Goal: Information Seeking & Learning: Learn about a topic

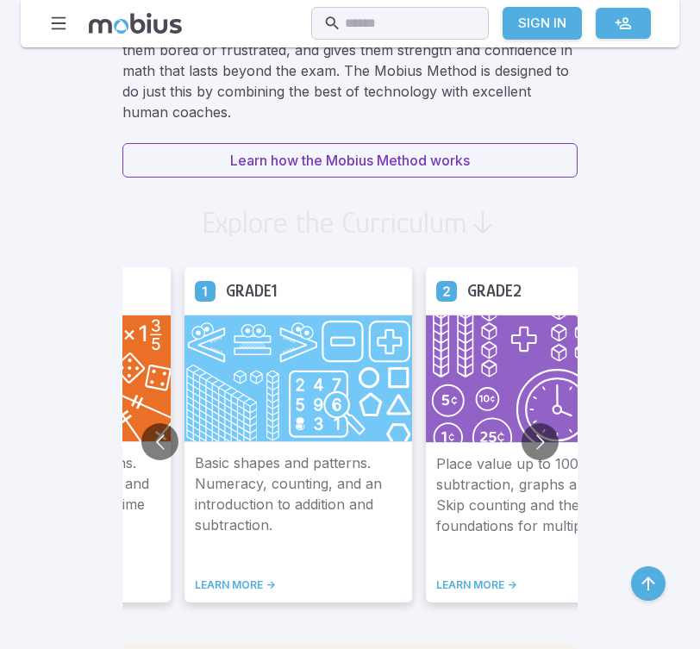
scroll to position [1202, 0]
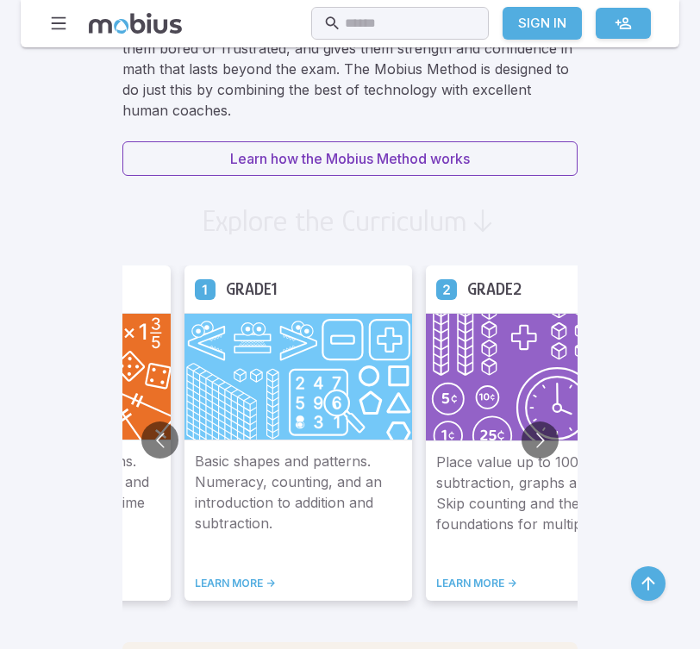
click at [436, 488] on p "Place value up to 100, addition, subtraction, graphs and data. Skip counting an…" at bounding box center [539, 504] width 207 height 103
click at [426, 392] on img at bounding box center [540, 377] width 228 height 129
click at [522, 444] on button "Go to next slide" at bounding box center [540, 440] width 37 height 37
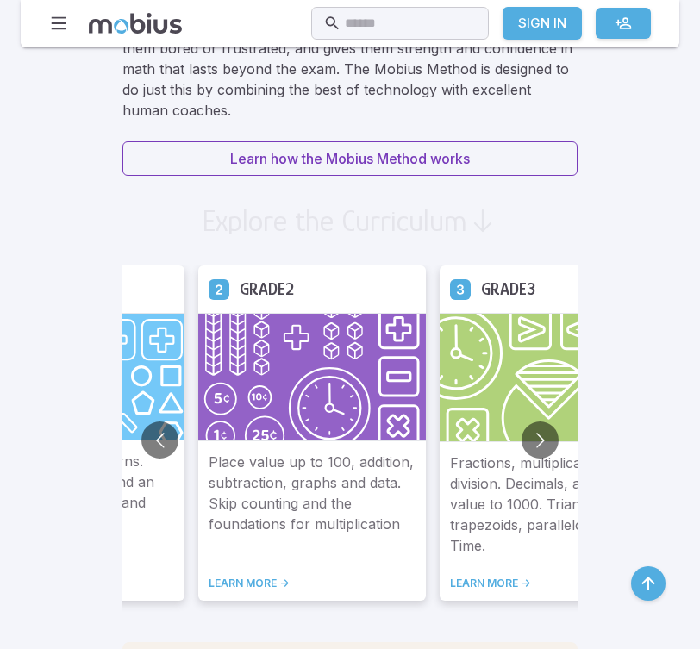
click at [229, 556] on p "Place value up to 100, addition, subtraction, graphs and data. Skip counting an…" at bounding box center [312, 504] width 207 height 103
click at [229, 559] on div "Place value up to 100, addition, subtraction, graphs and data. Skip counting an…" at bounding box center [312, 521] width 228 height 159
click at [240, 295] on h5 "Grade 2" at bounding box center [267, 289] width 54 height 27
click at [209, 289] on icon at bounding box center [219, 289] width 21 height 21
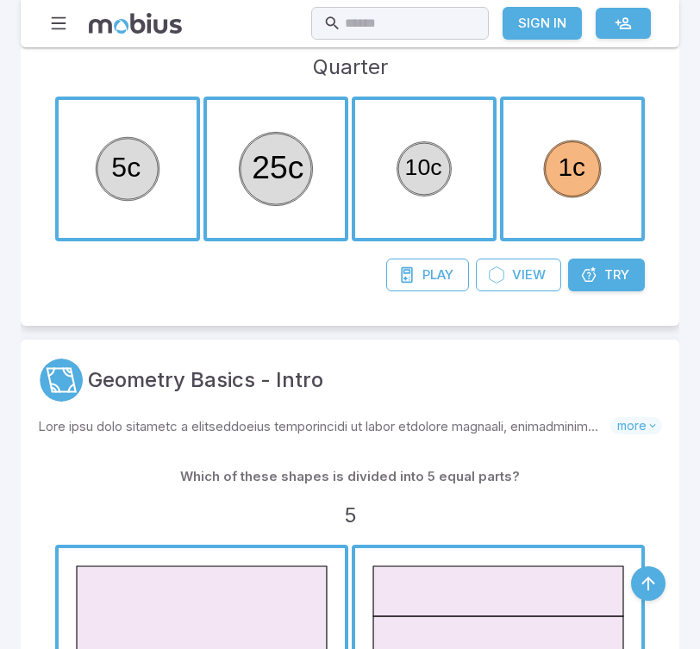
scroll to position [924, 0]
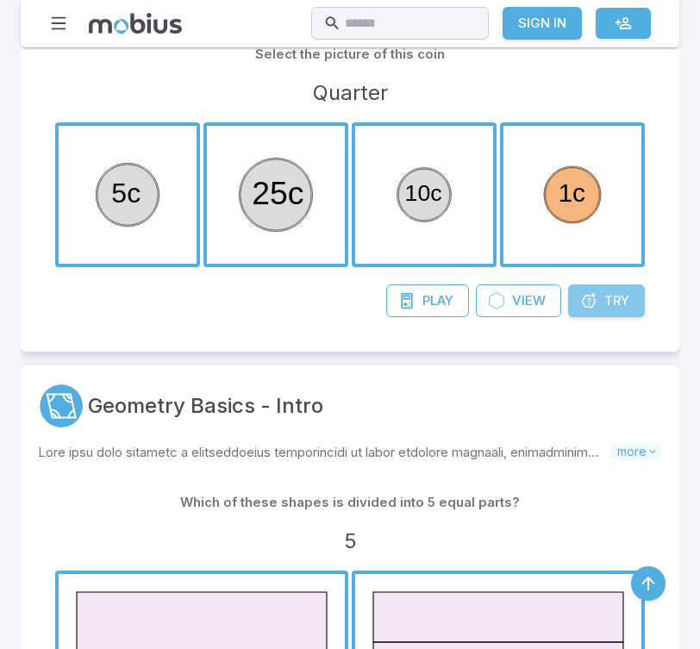
click at [612, 303] on span "Try" at bounding box center [617, 301] width 25 height 19
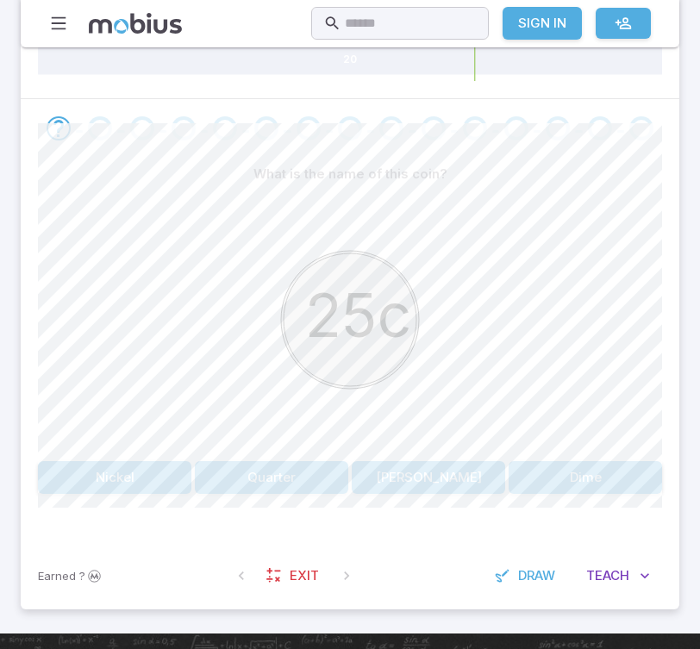
scroll to position [303, 0]
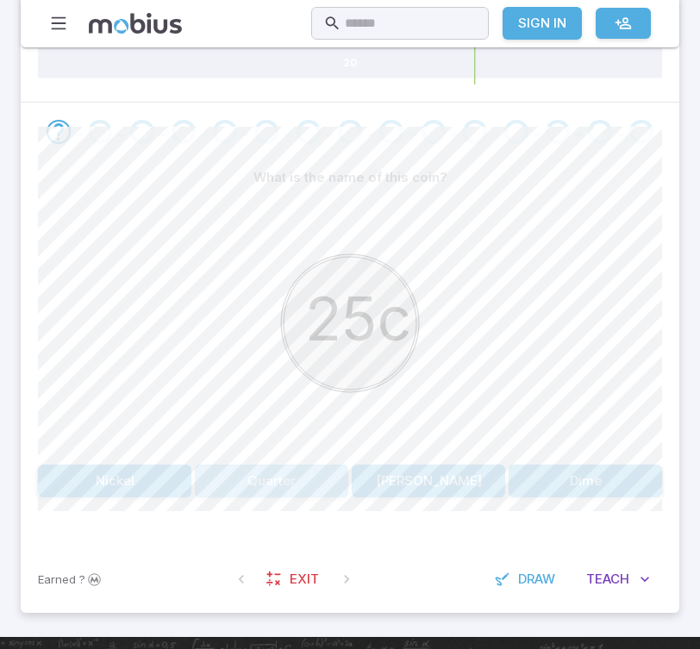
drag, startPoint x: 285, startPoint y: 473, endPoint x: 279, endPoint y: 466, distance: 9.2
click at [279, 466] on button "Quarter" at bounding box center [272, 481] width 154 height 33
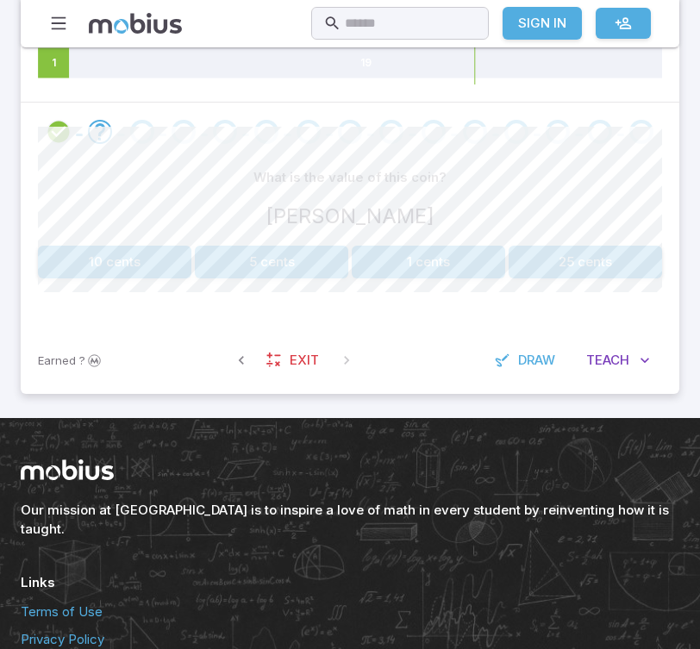
click at [446, 242] on div "What is the value of this coin? Penny 10 cents 5 cents 1 cents 25 cents" at bounding box center [350, 219] width 624 height 117
click at [447, 241] on div "What is the value of this coin? Penny 10 cents 5 cents 1 cents 25 cents" at bounding box center [350, 219] width 624 height 117
click at [448, 256] on button "1 cents" at bounding box center [429, 262] width 154 height 33
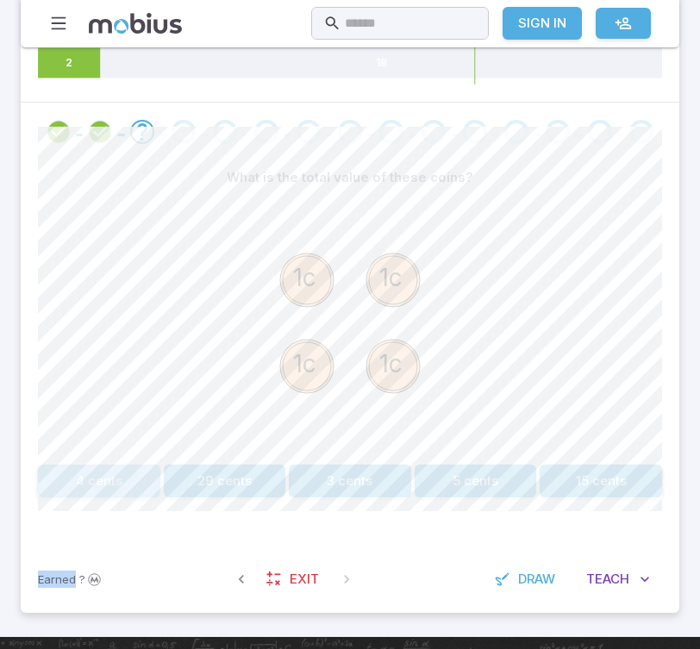
click at [119, 483] on button "4 cents" at bounding box center [99, 481] width 122 height 33
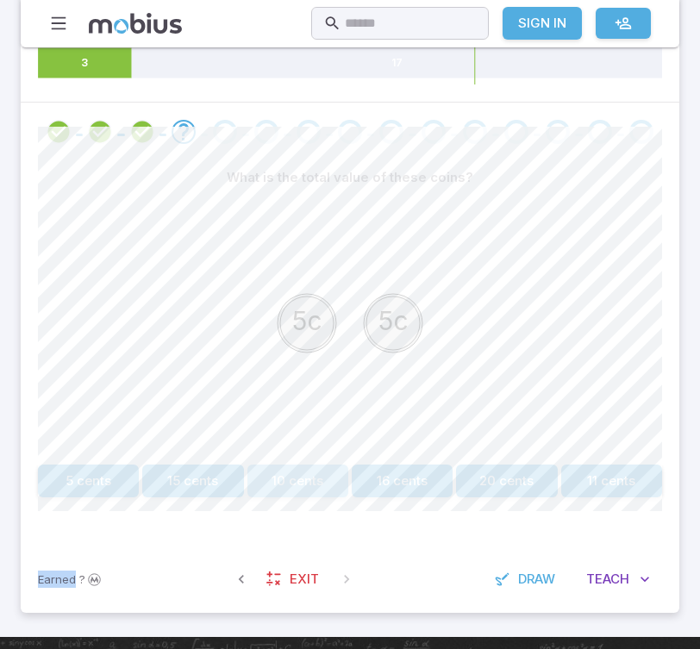
click at [297, 467] on button "10 cents" at bounding box center [298, 481] width 101 height 33
click at [458, 473] on button "20 cents" at bounding box center [476, 481] width 122 height 33
click at [221, 476] on button "11 cents" at bounding box center [192, 481] width 101 height 33
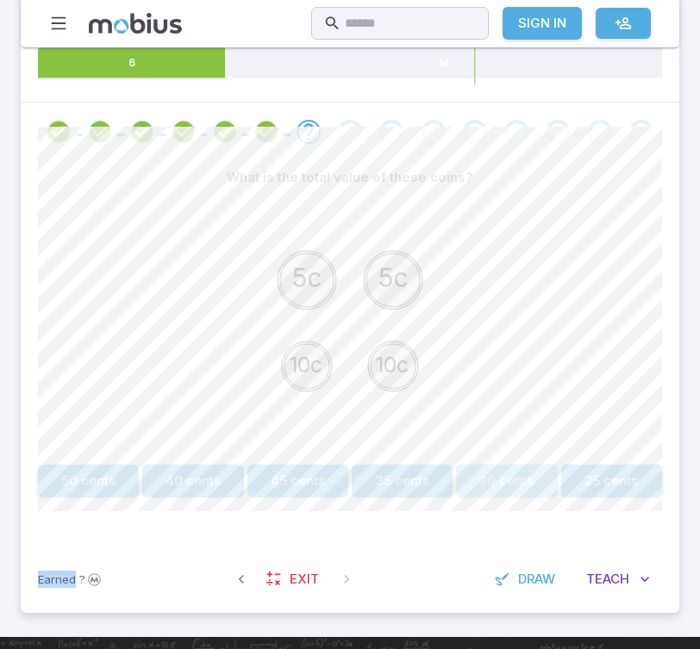
click at [505, 477] on button "30 cents" at bounding box center [506, 481] width 101 height 33
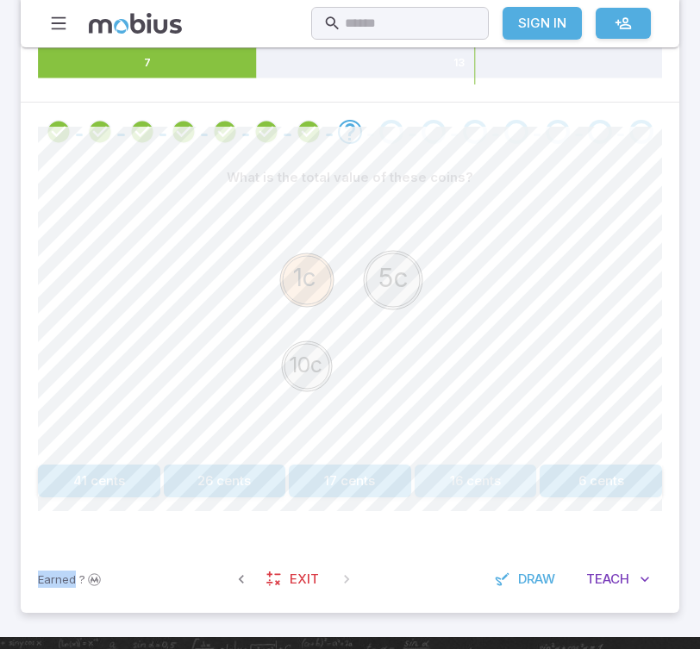
click at [461, 488] on button "16 cents" at bounding box center [476, 481] width 122 height 33
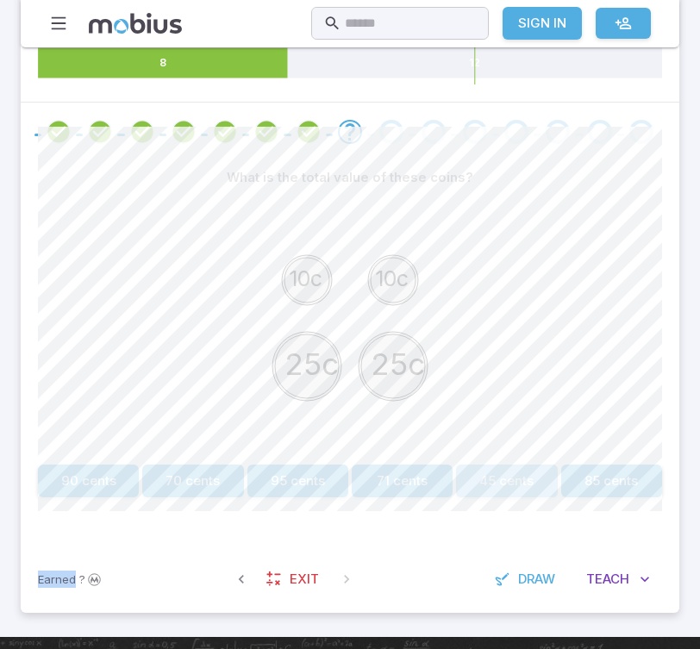
click at [518, 477] on button "45 cents" at bounding box center [506, 481] width 101 height 33
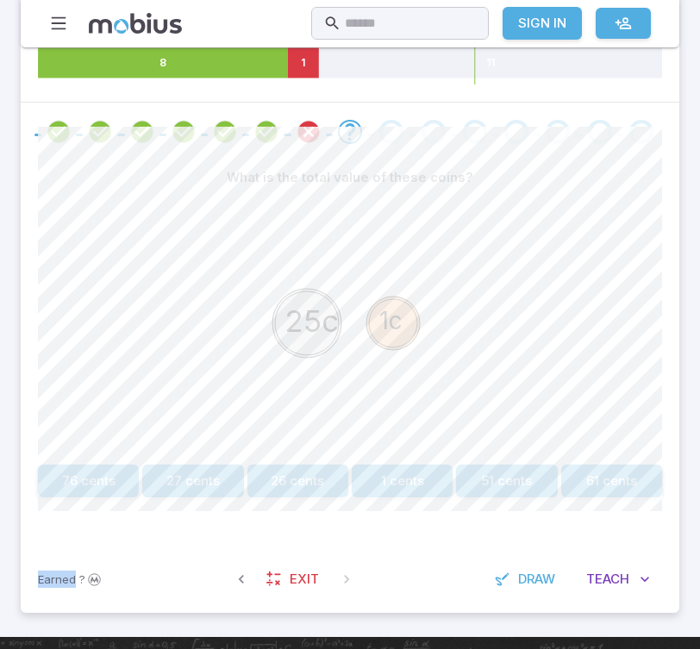
click at [292, 480] on button "26 cents" at bounding box center [298, 481] width 101 height 33
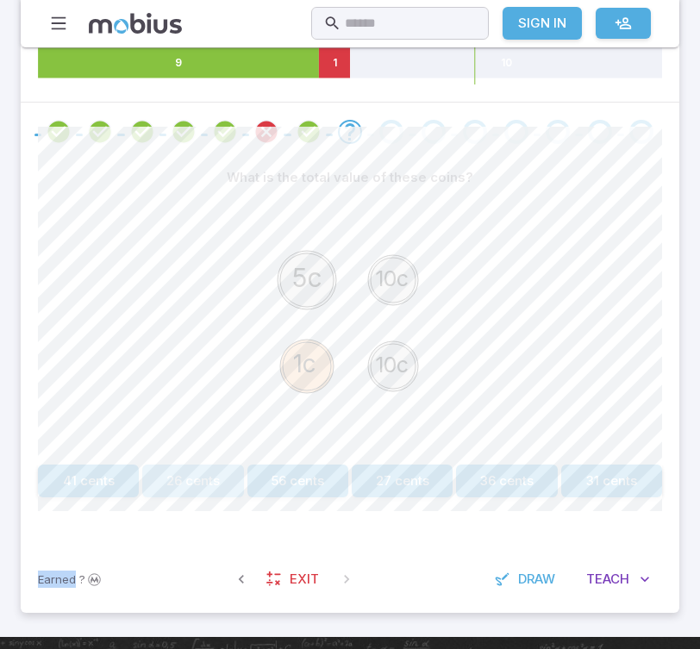
click at [210, 478] on button "26 cents" at bounding box center [192, 481] width 101 height 33
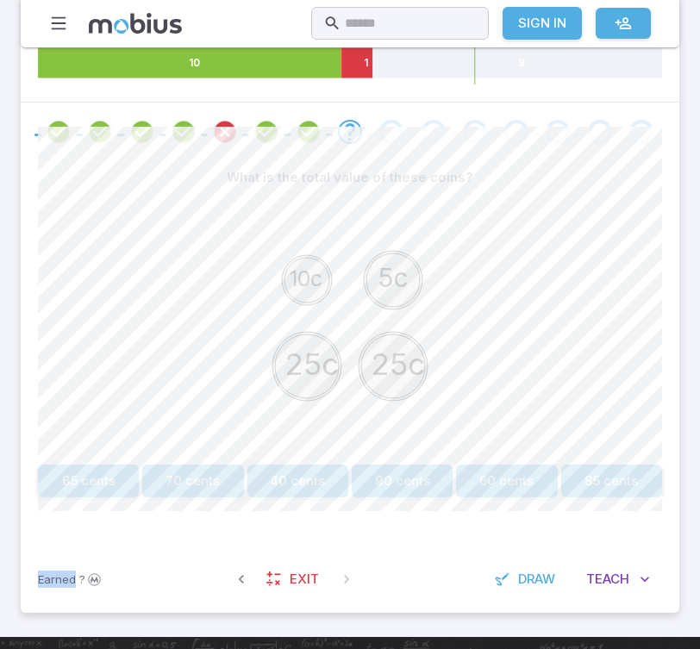
drag, startPoint x: 210, startPoint y: 478, endPoint x: 231, endPoint y: 475, distance: 20.9
click at [222, 476] on button "70 cents" at bounding box center [192, 481] width 101 height 33
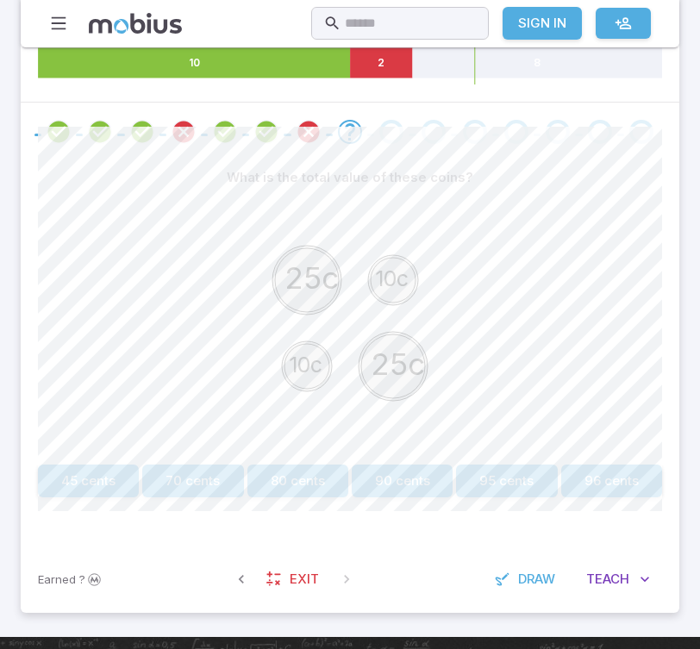
click at [204, 405] on div "25c 10c 10c 25c" at bounding box center [350, 326] width 624 height 264
click at [394, 343] on circle at bounding box center [393, 367] width 64 height 64
click at [455, 260] on icon "25c 10c 10c 25c" at bounding box center [350, 323] width 259 height 259
click at [100, 473] on button "45 cents" at bounding box center [88, 481] width 101 height 33
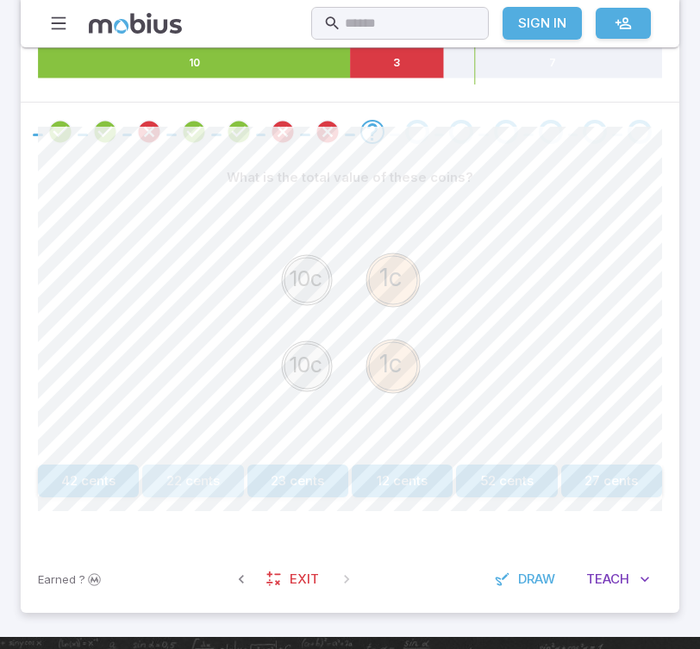
click at [198, 484] on button "22 cents" at bounding box center [192, 481] width 101 height 33
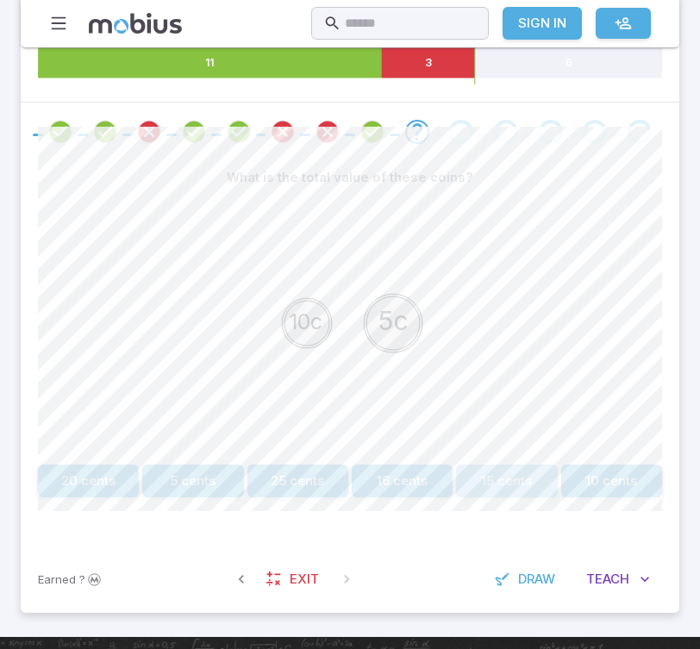
click at [501, 486] on button "15 cents" at bounding box center [506, 481] width 101 height 33
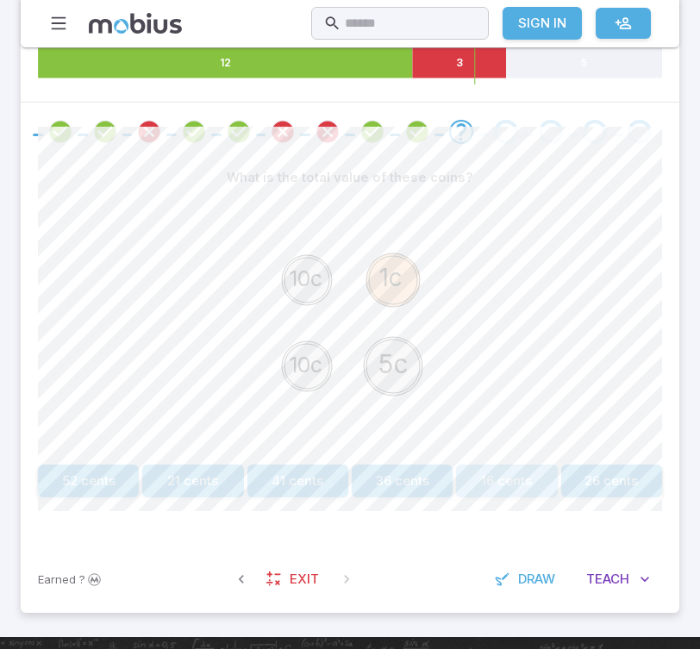
click at [528, 480] on button "16 cents" at bounding box center [506, 481] width 101 height 33
click at [473, 478] on button "25 cents" at bounding box center [506, 481] width 101 height 33
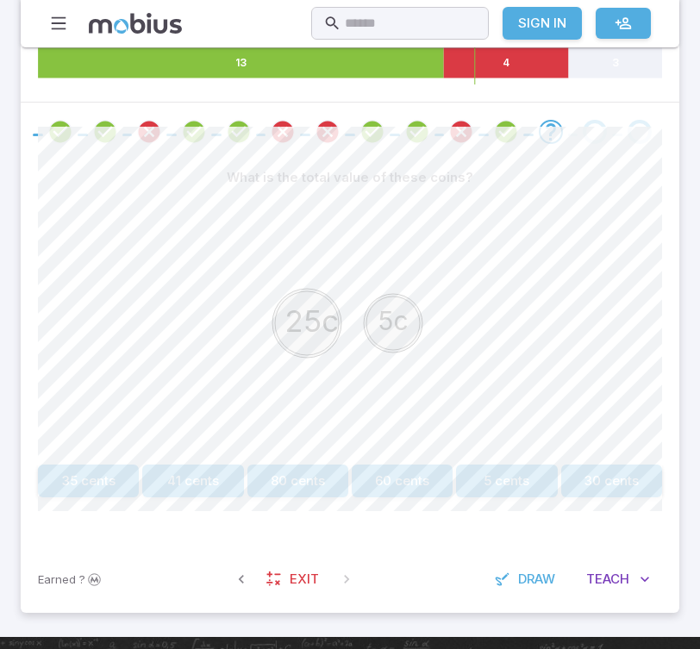
click at [514, 345] on div "25c 5c" at bounding box center [350, 326] width 624 height 264
click at [578, 489] on button "30 cents" at bounding box center [611, 481] width 101 height 33
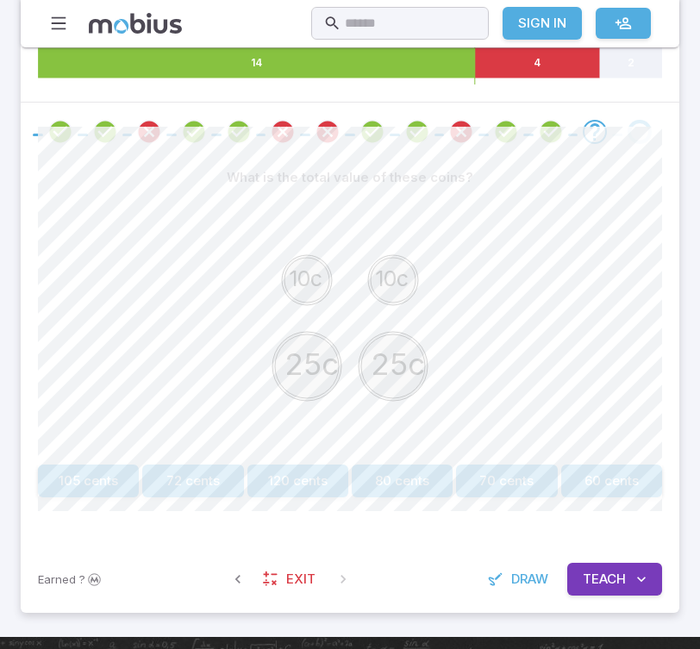
click at [505, 472] on button "70 cents" at bounding box center [506, 481] width 101 height 33
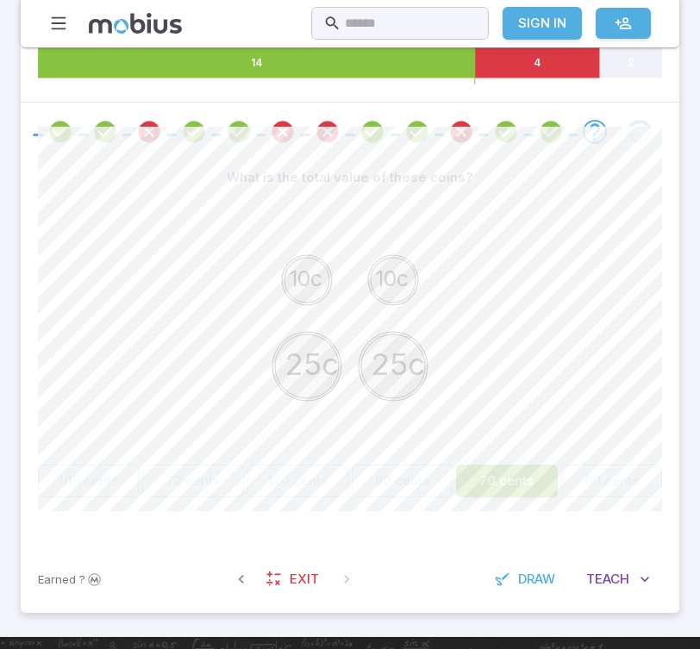
click at [505, 471] on button "70 cents" at bounding box center [506, 481] width 101 height 33
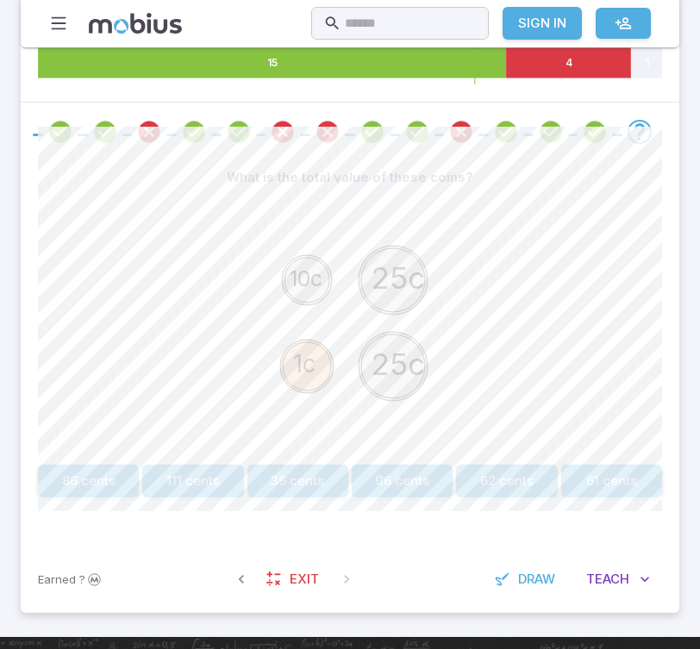
click at [398, 285] on text "25c" at bounding box center [398, 278] width 54 height 36
drag, startPoint x: 292, startPoint y: 279, endPoint x: 329, endPoint y: 287, distance: 37.2
click at [329, 287] on icon "10c 25c 1c 25c" at bounding box center [350, 323] width 259 height 259
click at [607, 481] on button "61 cents" at bounding box center [611, 481] width 101 height 33
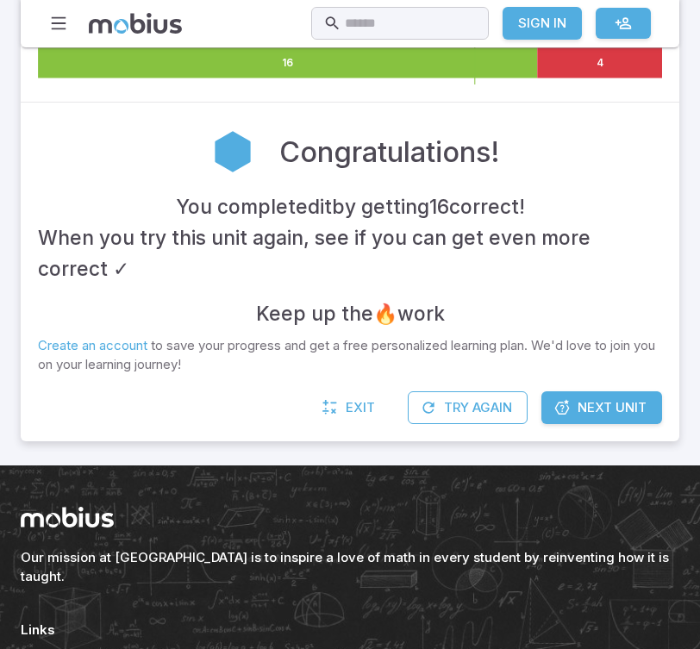
click at [308, 511] on div "Our mission at [GEOGRAPHIC_DATA] is to inspire a love of math in every student …" at bounding box center [350, 546] width 659 height 79
click at [598, 402] on span "Next Unit" at bounding box center [612, 407] width 69 height 19
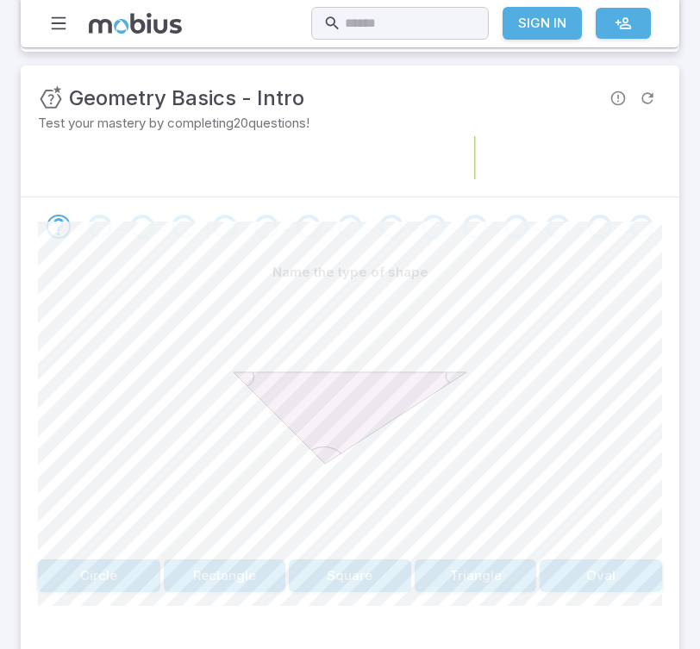
scroll to position [210, 0]
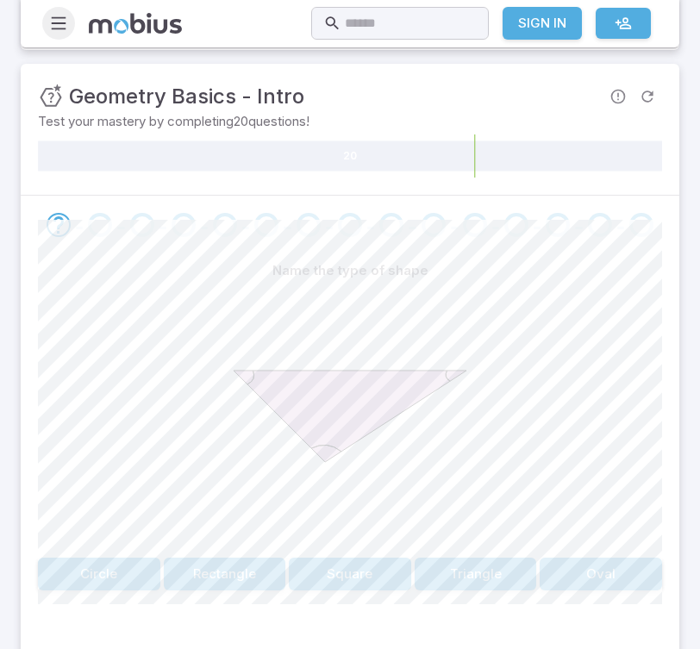
click at [46, 22] on button "button" at bounding box center [58, 23] width 33 height 33
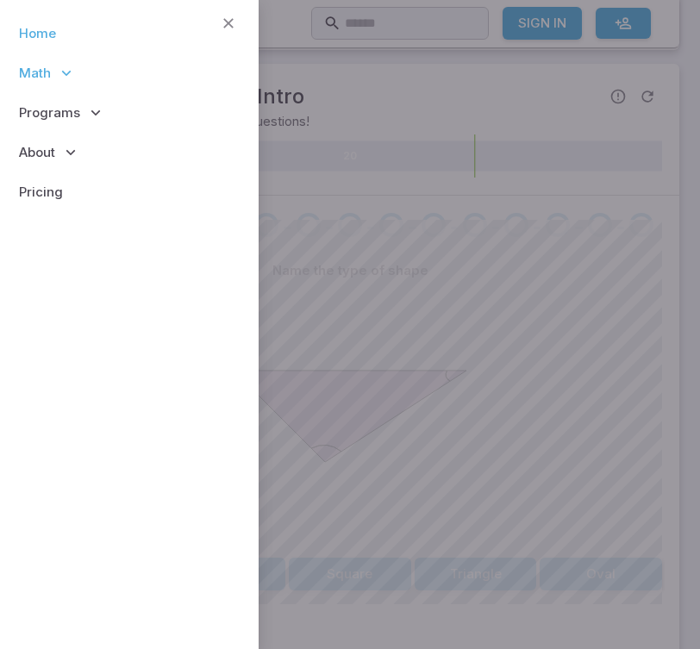
click at [92, 28] on link "Home" at bounding box center [129, 34] width 231 height 40
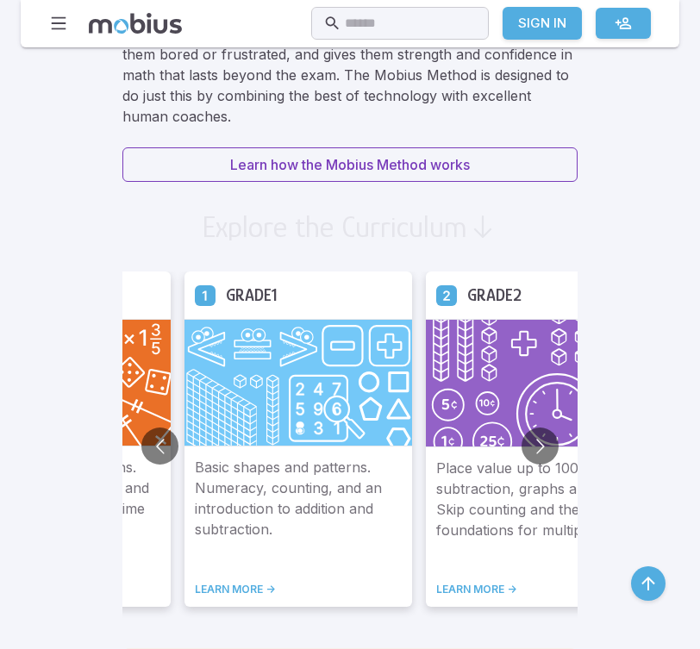
scroll to position [1200, 0]
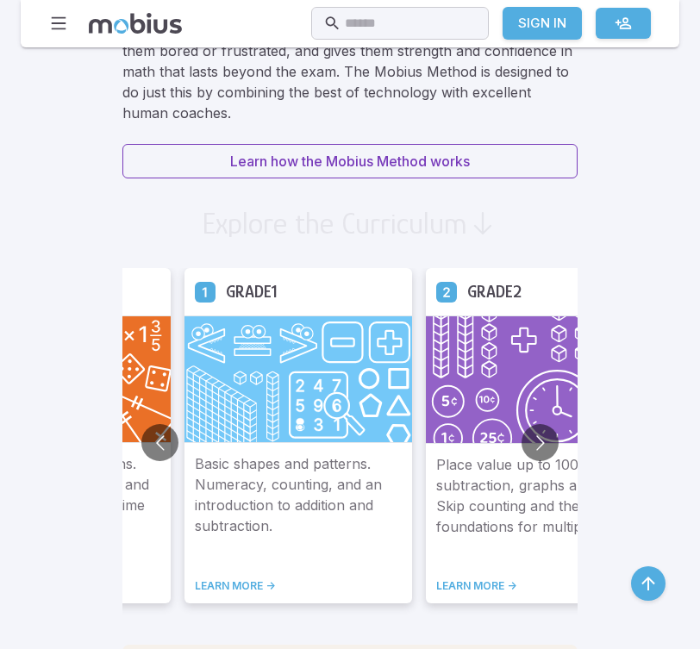
click at [426, 371] on img at bounding box center [540, 380] width 228 height 129
click at [185, 397] on img at bounding box center [299, 379] width 228 height 127
click at [195, 290] on icon at bounding box center [205, 292] width 21 height 21
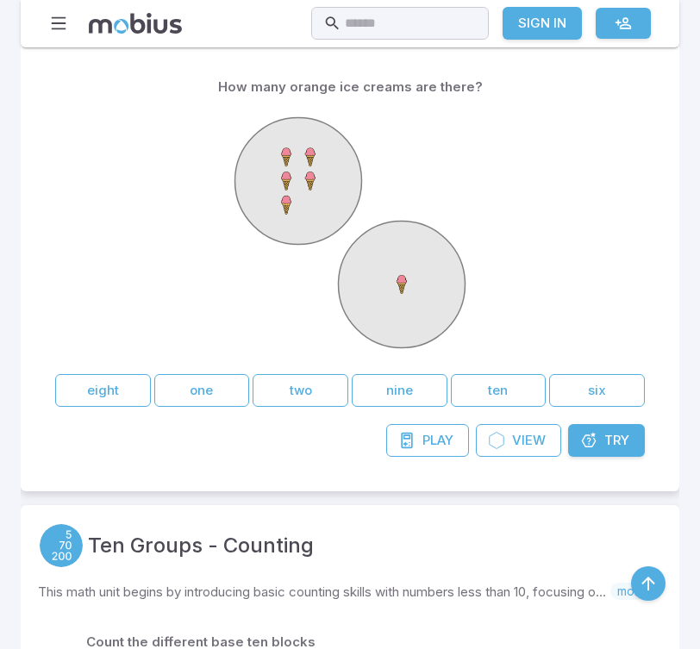
scroll to position [3665, 0]
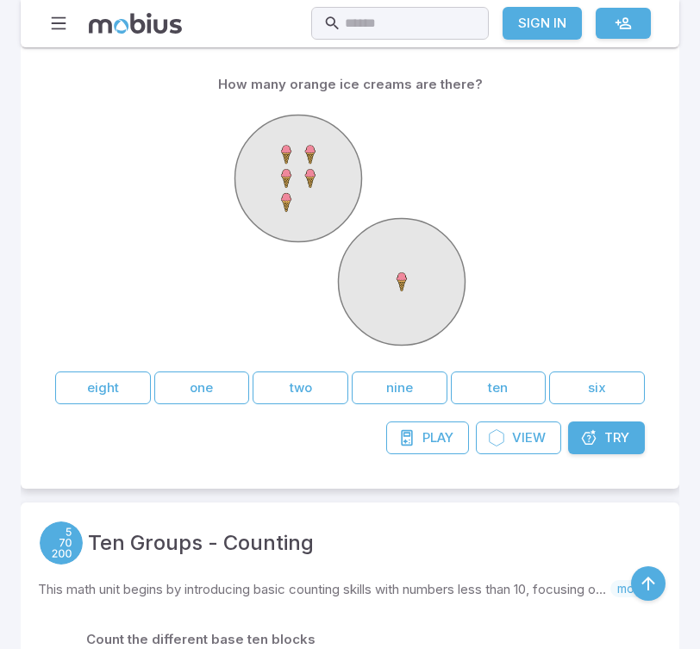
click at [589, 450] on link "Try Unit" at bounding box center [606, 438] width 77 height 33
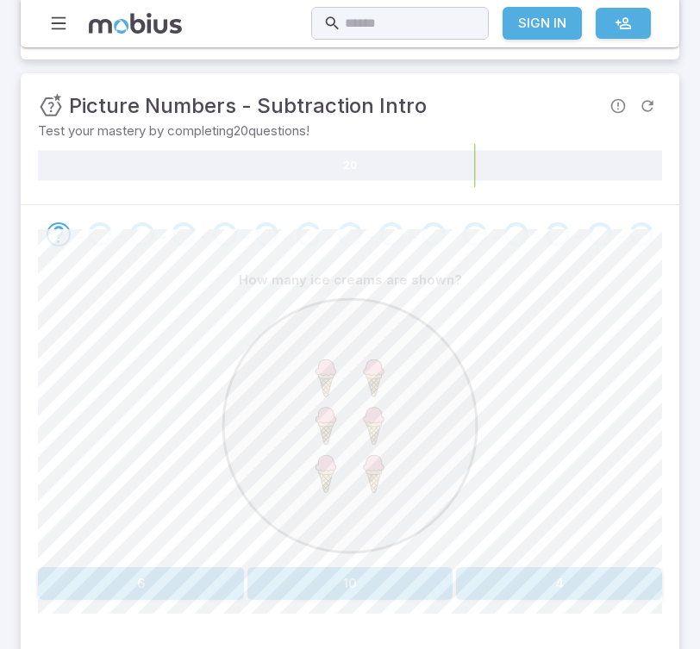
scroll to position [200, 0]
click at [204, 580] on button "6" at bounding box center [141, 583] width 206 height 33
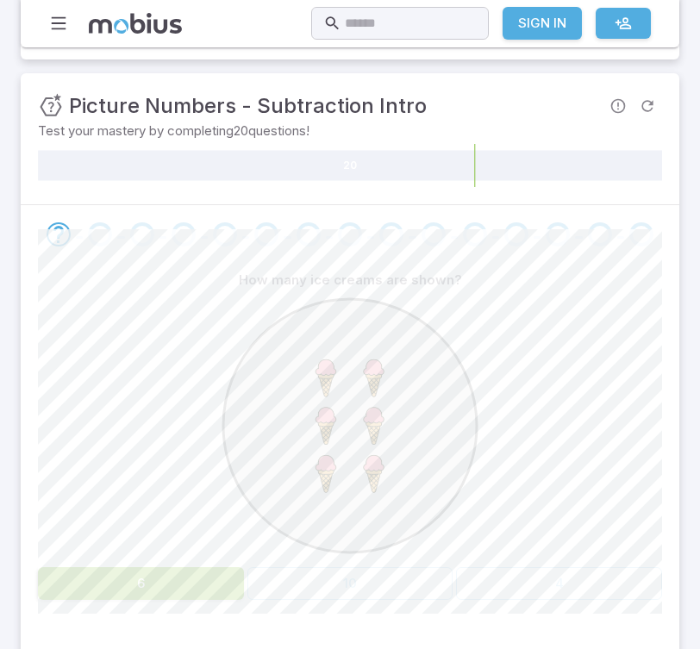
click at [204, 580] on button "6" at bounding box center [141, 583] width 206 height 33
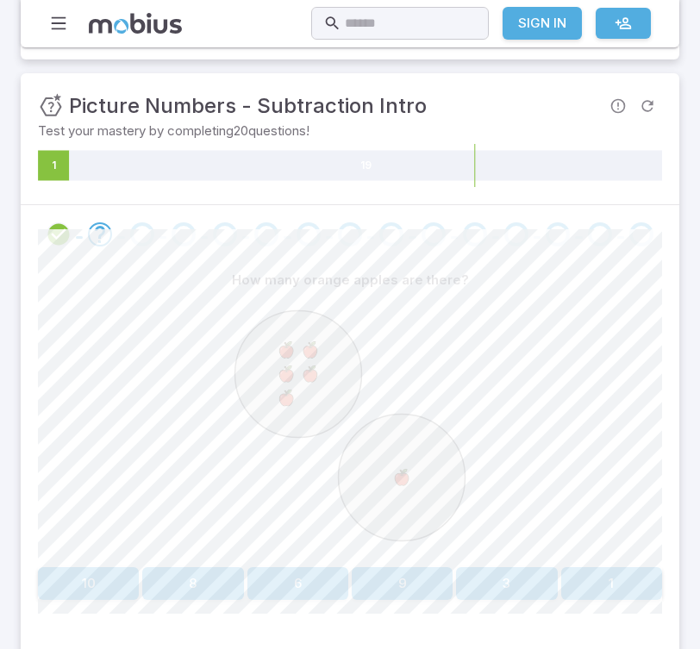
click at [511, 342] on div at bounding box center [350, 429] width 624 height 264
click at [283, 572] on button "6" at bounding box center [298, 583] width 101 height 33
click at [492, 572] on button "9" at bounding box center [506, 583] width 101 height 33
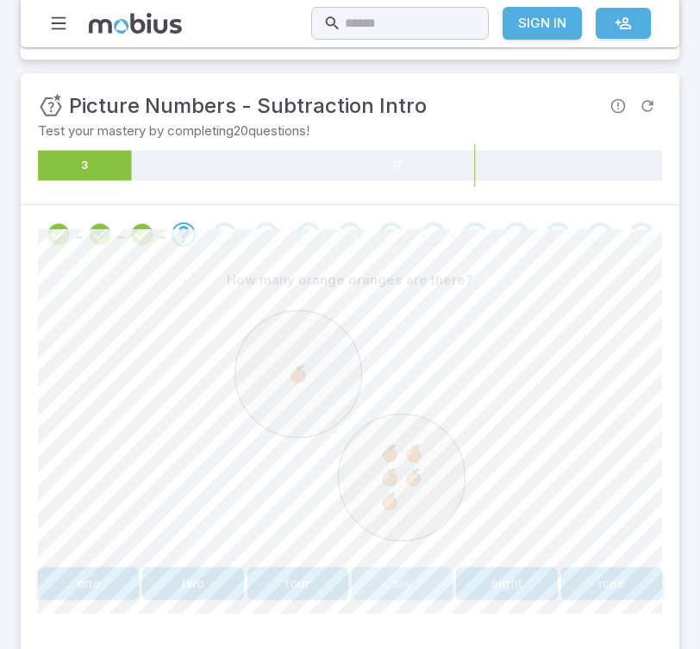
click at [395, 582] on button "six" at bounding box center [402, 583] width 101 height 33
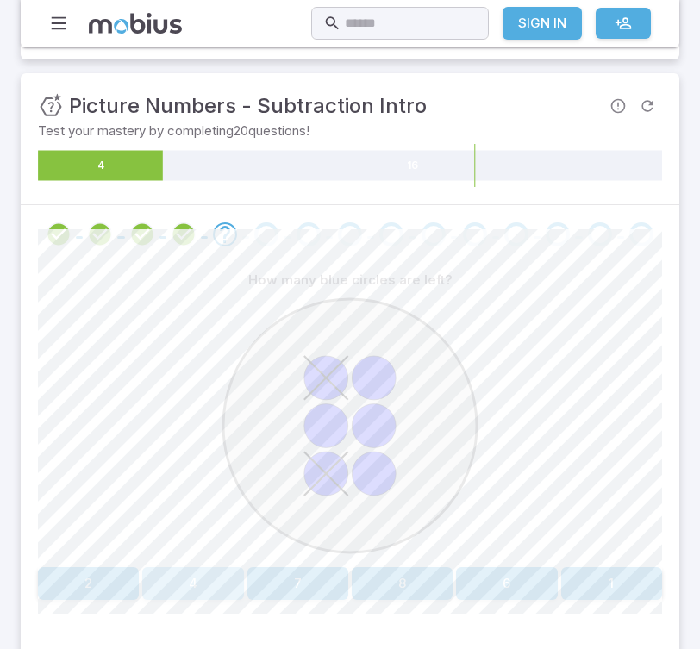
click at [207, 589] on button "4" at bounding box center [192, 583] width 101 height 33
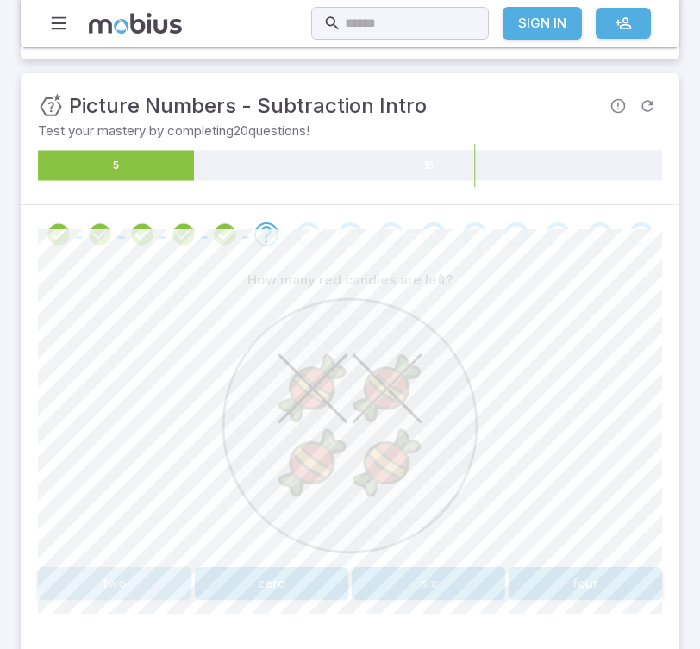
click at [117, 581] on button "two" at bounding box center [115, 583] width 154 height 33
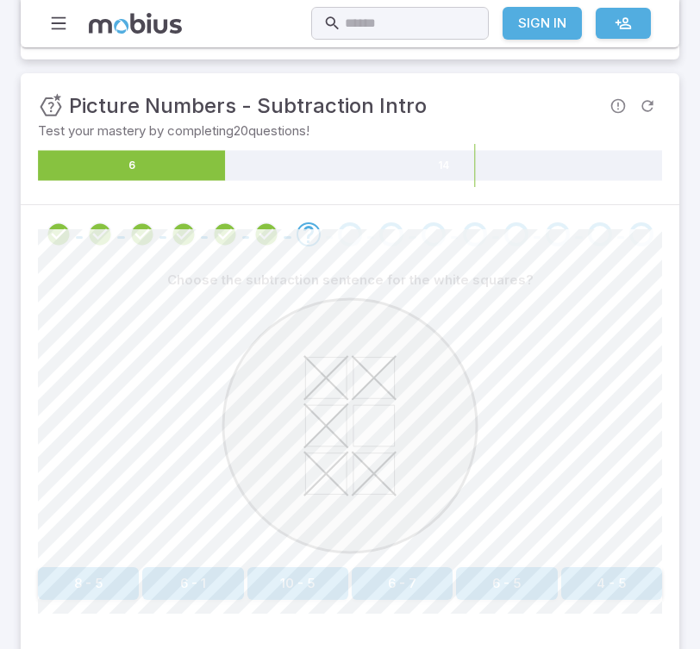
drag, startPoint x: 473, startPoint y: 581, endPoint x: 567, endPoint y: 599, distance: 95.6
click at [566, 599] on div "8 - 5 6 - 1 10 - 5 6 - 7 6 - 5 4 - 5" at bounding box center [350, 583] width 624 height 33
click at [513, 589] on button "6 - 5" at bounding box center [506, 583] width 101 height 33
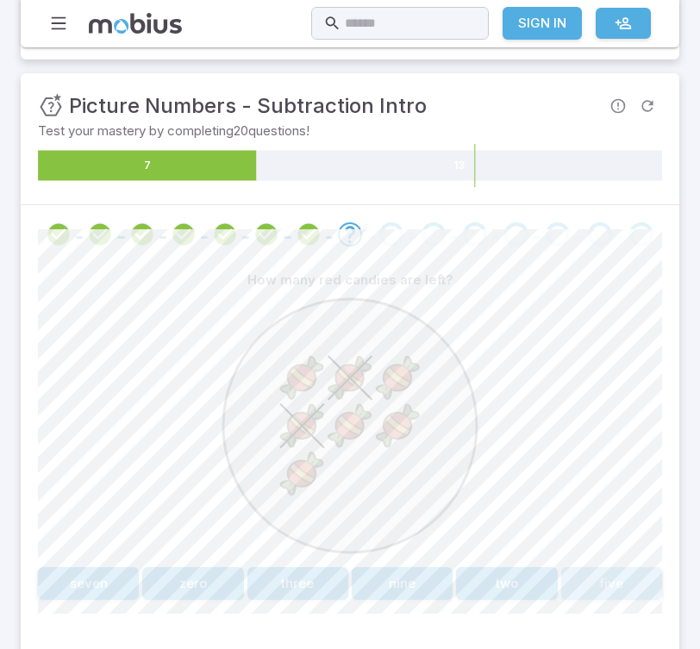
click at [607, 590] on button "five" at bounding box center [611, 583] width 101 height 33
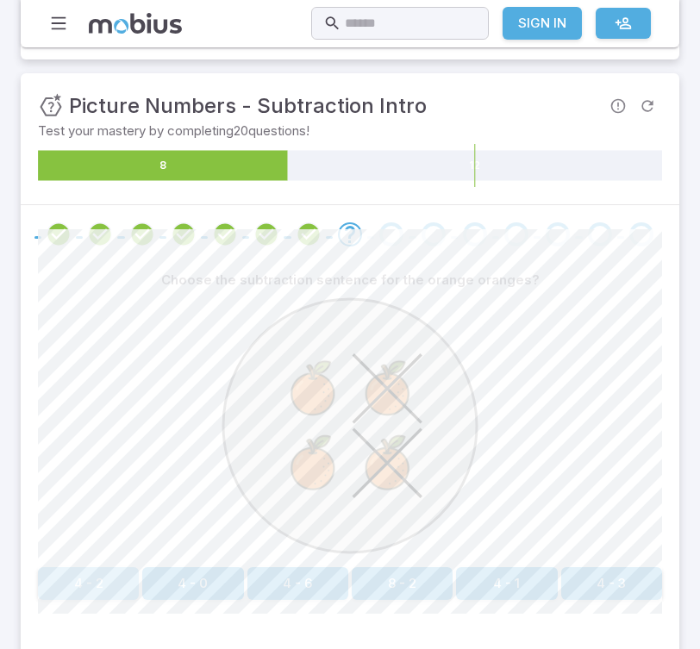
click at [95, 581] on button "4 - 2" at bounding box center [88, 583] width 101 height 33
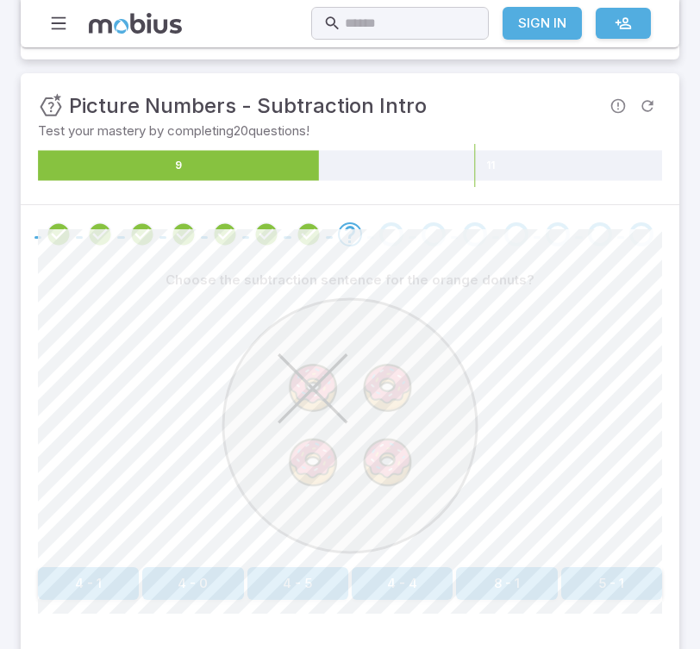
click at [100, 573] on button "4 - 1" at bounding box center [88, 583] width 101 height 33
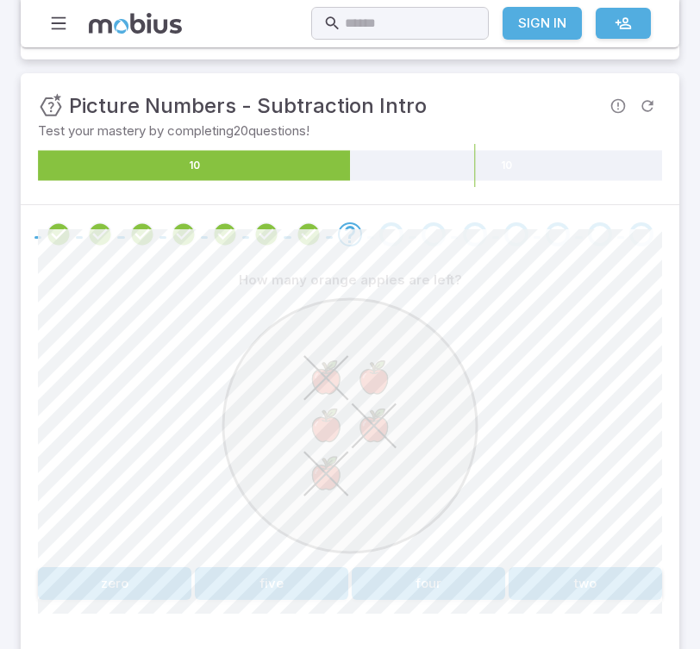
click at [528, 564] on div "How many orange apples are left? zero five four two" at bounding box center [350, 432] width 624 height 336
click at [524, 561] on div "How many orange apples are left? zero five four two" at bounding box center [350, 432] width 624 height 336
click at [559, 574] on button "two" at bounding box center [586, 583] width 154 height 33
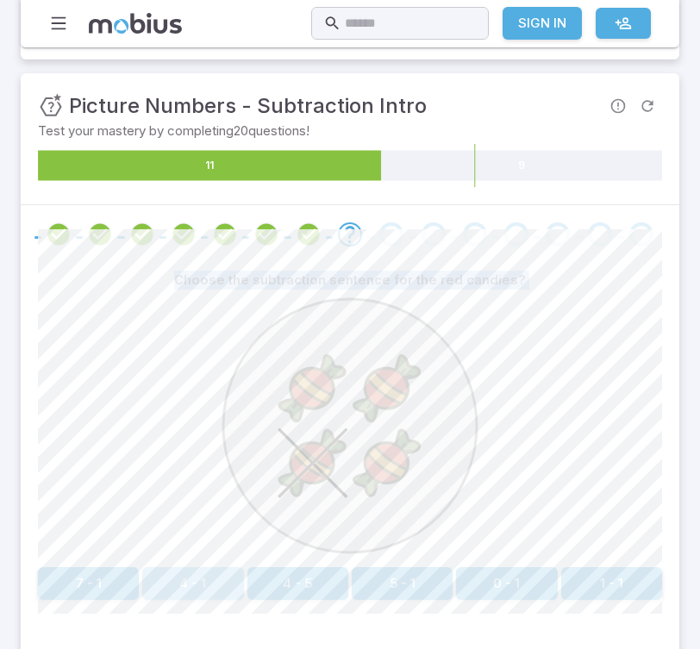
click at [197, 580] on button "4 - 1" at bounding box center [192, 583] width 101 height 33
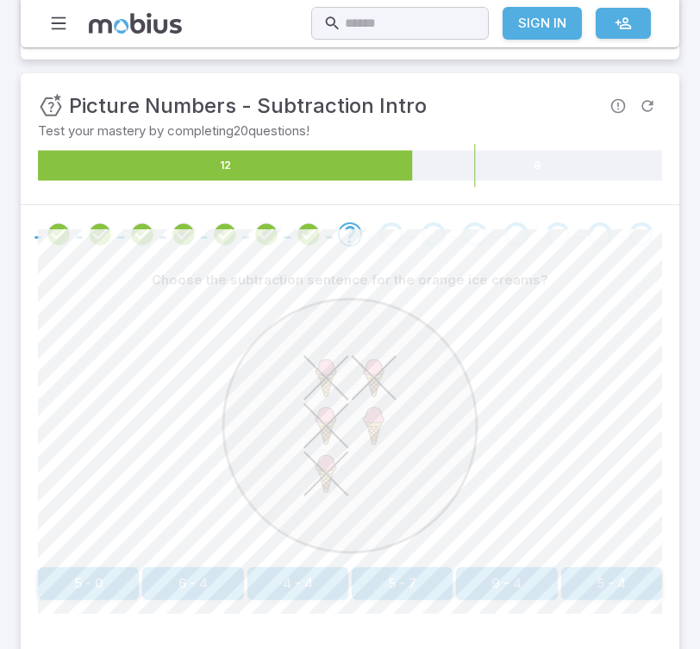
click at [321, 413] on image at bounding box center [327, 426] width 46 height 46
drag, startPoint x: 332, startPoint y: 384, endPoint x: 326, endPoint y: 404, distance: 21.6
click at [327, 404] on g at bounding box center [350, 426] width 254 height 254
click at [345, 399] on image at bounding box center [327, 378] width 46 height 46
drag, startPoint x: 345, startPoint y: 399, endPoint x: 343, endPoint y: 418, distance: 19.1
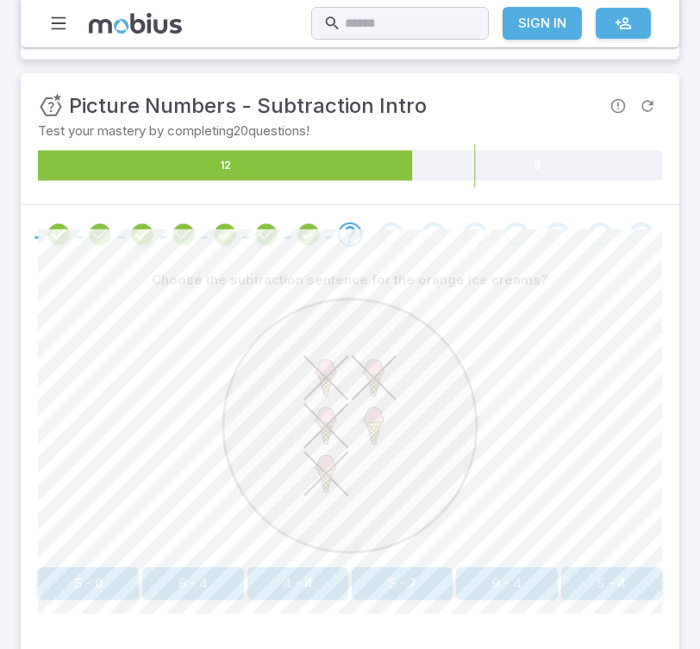
click at [343, 400] on g at bounding box center [350, 426] width 254 height 254
click at [329, 420] on image at bounding box center [327, 426] width 46 height 46
click at [323, 585] on button "4 - 4" at bounding box center [298, 583] width 101 height 33
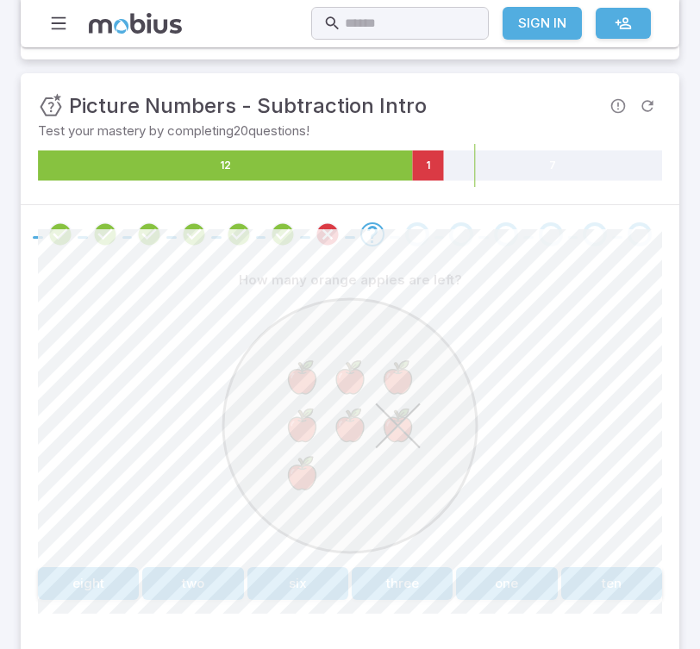
click at [301, 369] on image at bounding box center [302, 378] width 46 height 46
click at [345, 374] on image at bounding box center [351, 378] width 46 height 46
click at [398, 385] on image at bounding box center [398, 378] width 46 height 46
click at [311, 425] on image at bounding box center [302, 426] width 46 height 46
click at [341, 433] on image at bounding box center [351, 426] width 46 height 46
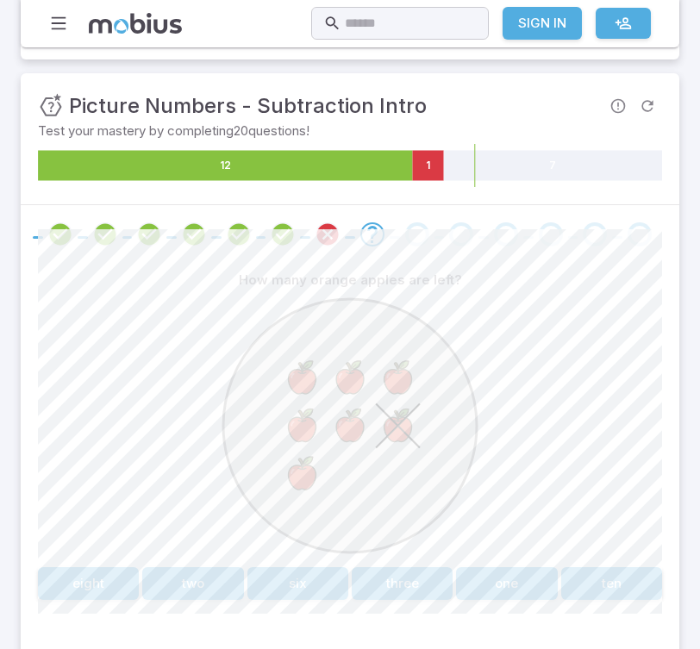
click at [307, 472] on image at bounding box center [302, 474] width 46 height 46
click at [298, 583] on button "six" at bounding box center [298, 583] width 101 height 33
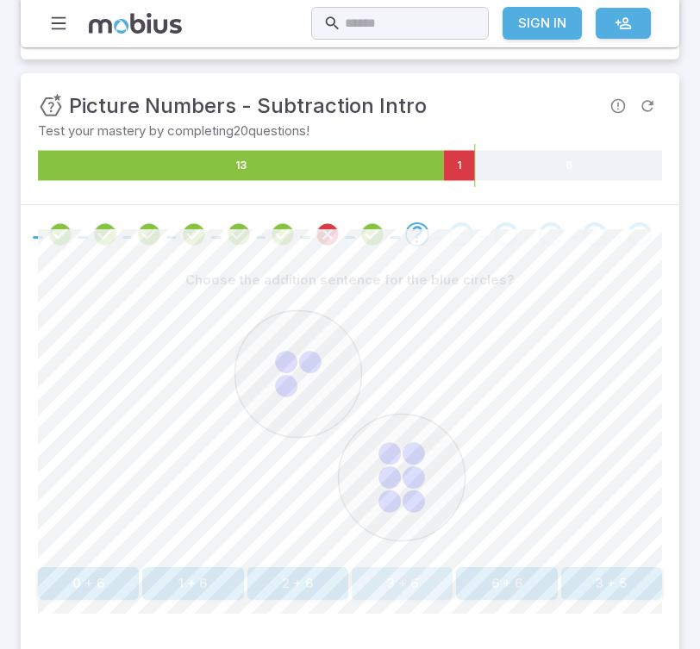
click at [411, 583] on button "3 + 6" at bounding box center [402, 583] width 101 height 33
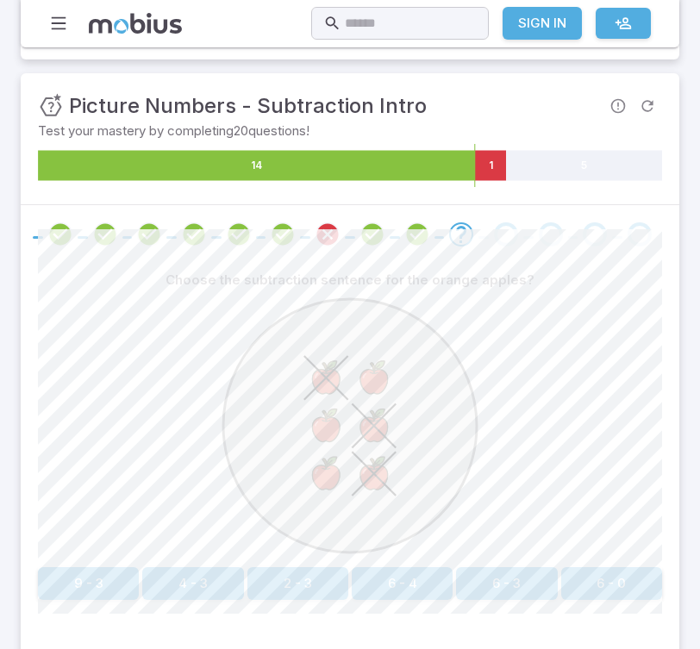
click at [329, 360] on image at bounding box center [327, 378] width 46 height 46
click at [531, 563] on div "Choose the subtraction sentence for the orange apples? 9 - 3 4 - 3 2 - 3 6 - 4 …" at bounding box center [350, 432] width 624 height 336
click at [530, 574] on button "6 - 3" at bounding box center [506, 583] width 101 height 33
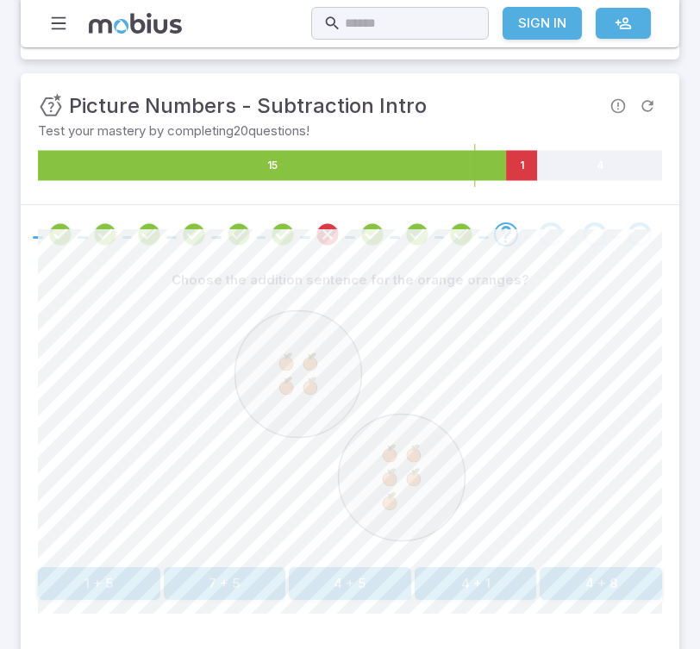
click at [373, 582] on button "4 + 5" at bounding box center [350, 583] width 122 height 33
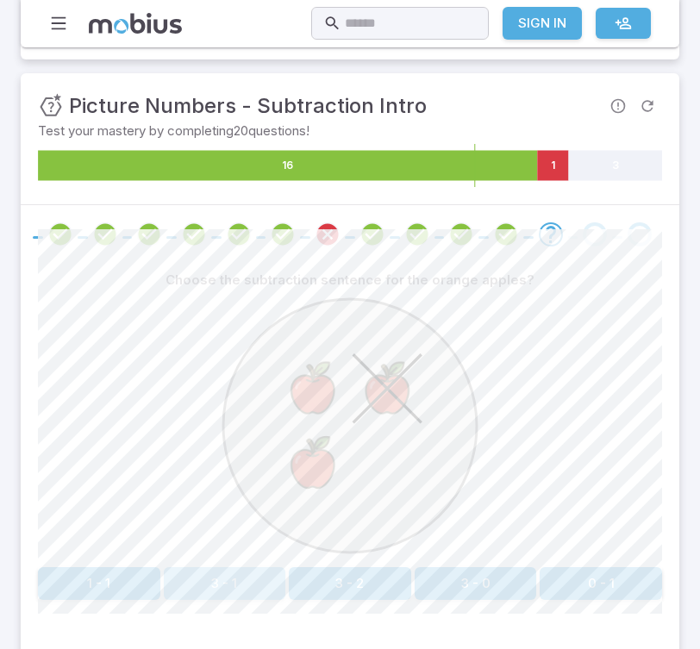
click at [240, 578] on button "3 - 1" at bounding box center [225, 583] width 122 height 33
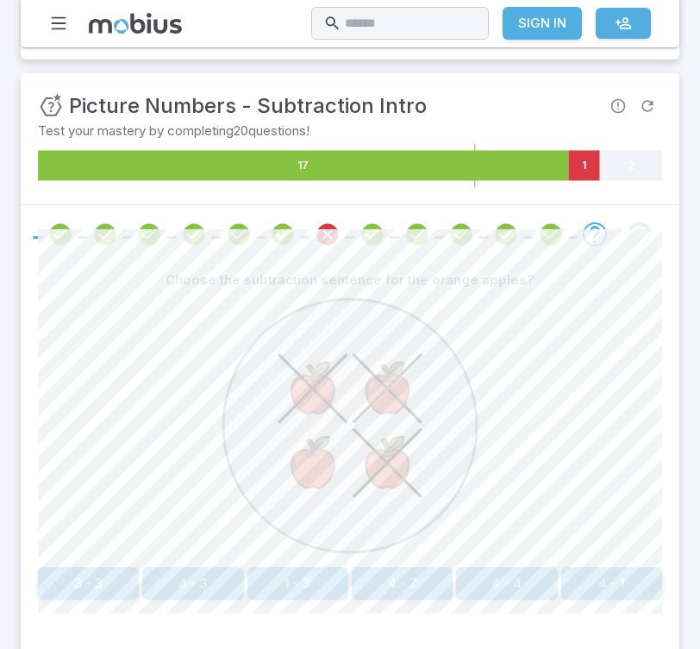
click at [313, 394] on image at bounding box center [313, 388] width 71 height 71
click at [390, 404] on image at bounding box center [387, 388] width 71 height 71
click at [400, 454] on image at bounding box center [387, 463] width 71 height 71
click at [211, 574] on button "4 - 3" at bounding box center [192, 583] width 101 height 33
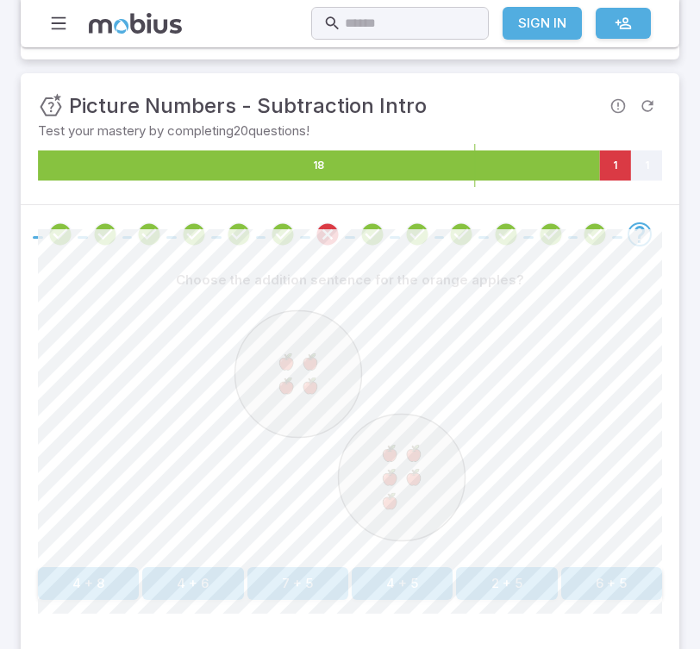
click at [320, 357] on image at bounding box center [310, 362] width 22 height 22
click at [297, 354] on image at bounding box center [286, 362] width 22 height 22
click at [408, 457] on image at bounding box center [414, 453] width 22 height 22
click at [389, 478] on image at bounding box center [390, 478] width 22 height 22
click at [406, 480] on image at bounding box center [414, 478] width 22 height 22
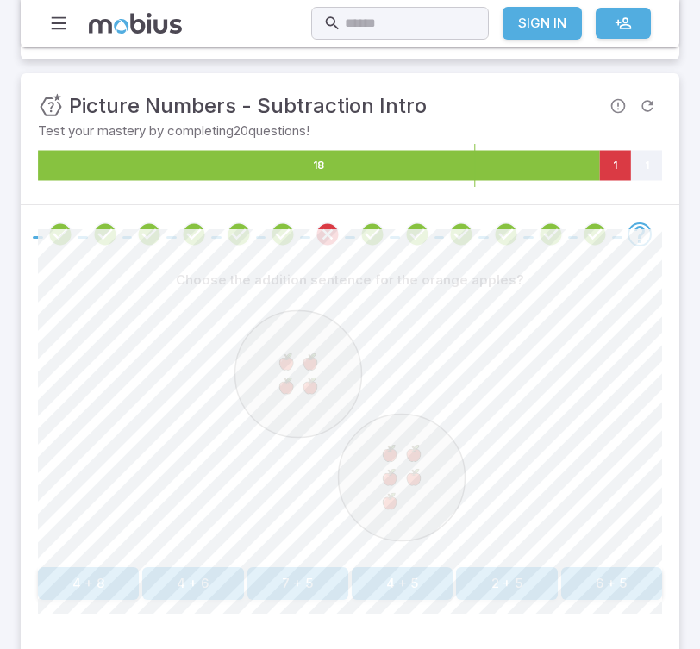
click at [400, 485] on g at bounding box center [402, 477] width 127 height 127
click at [397, 593] on button "4 + 5" at bounding box center [402, 583] width 101 height 33
